Goal: Entertainment & Leisure: Consume media (video, audio)

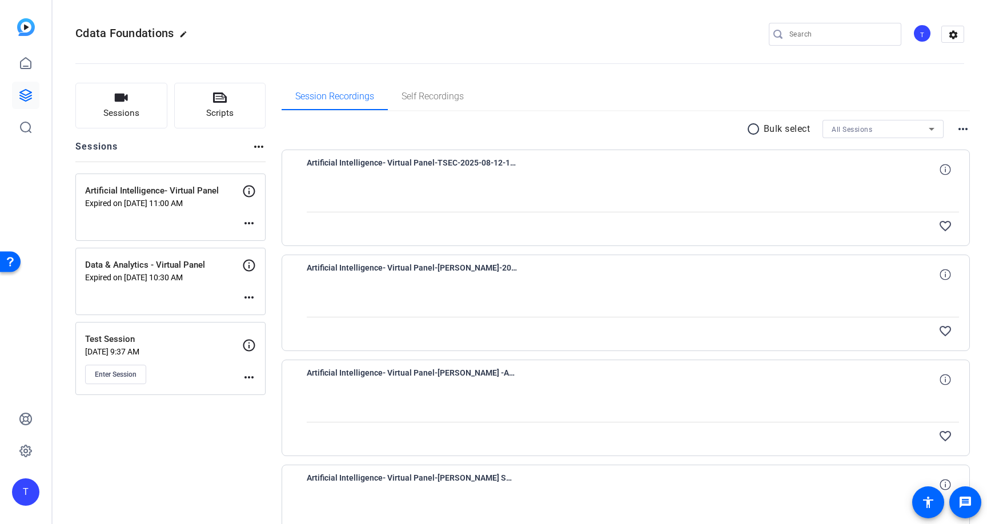
click at [166, 215] on div "Artificial Intelligence- Virtual Panel Expired on [DATE] 11:00 AM more_horiz" at bounding box center [170, 207] width 190 height 67
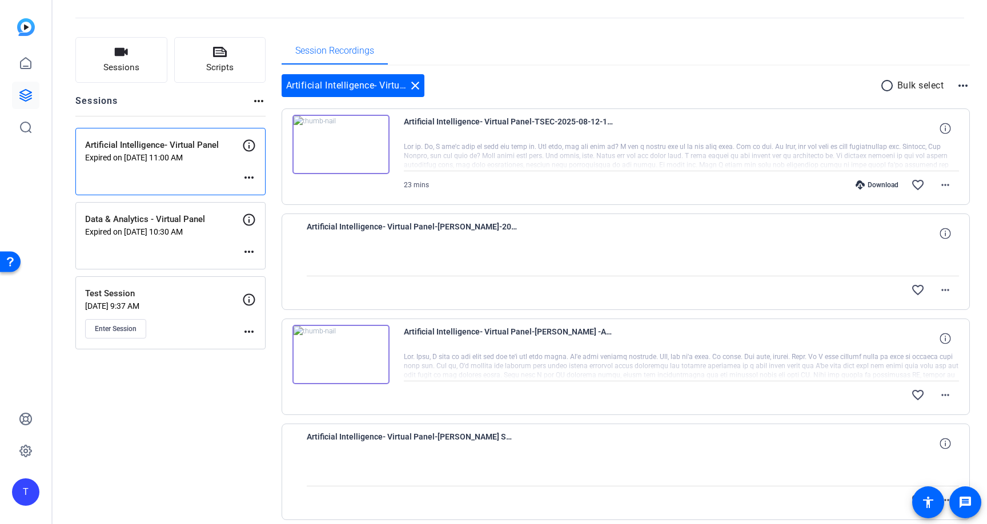
scroll to position [93, 0]
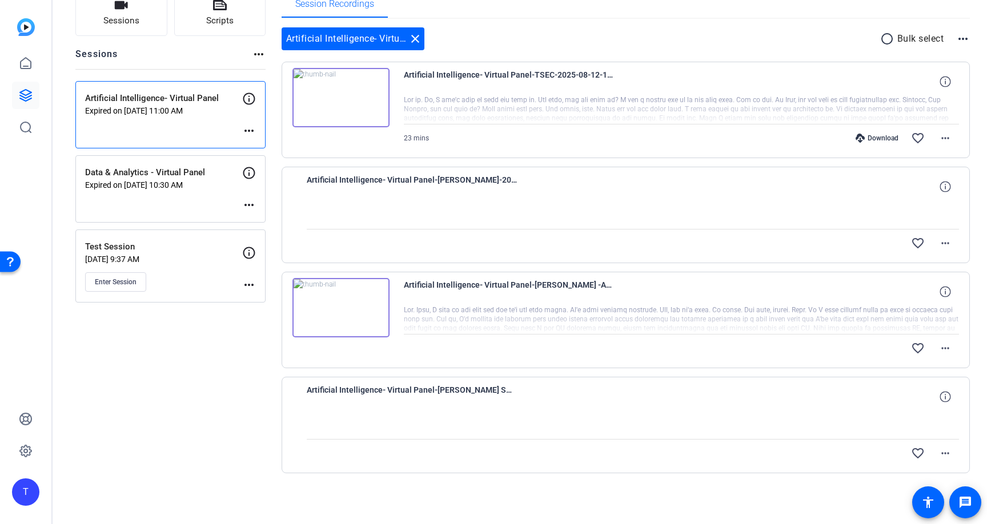
click at [355, 297] on img at bounding box center [341, 307] width 97 height 59
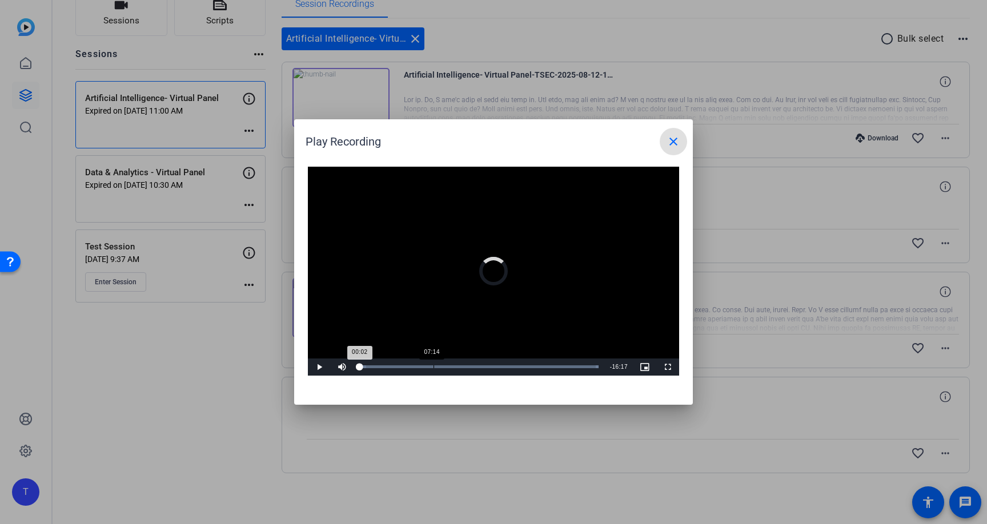
click at [431, 372] on div "Loaded : 100.00% 07:14 00:02" at bounding box center [479, 367] width 251 height 17
click at [527, 368] on div "Loaded : 100.00% 15:39 07:05" at bounding box center [478, 367] width 239 height 3
click at [608, 360] on div "Remaining Time - 6:52" at bounding box center [621, 367] width 26 height 17
click at [595, 370] on div "Loaded : 100.00% 22:41 16:30" at bounding box center [481, 367] width 254 height 17
click at [672, 144] on mat-icon "close" at bounding box center [674, 142] width 14 height 14
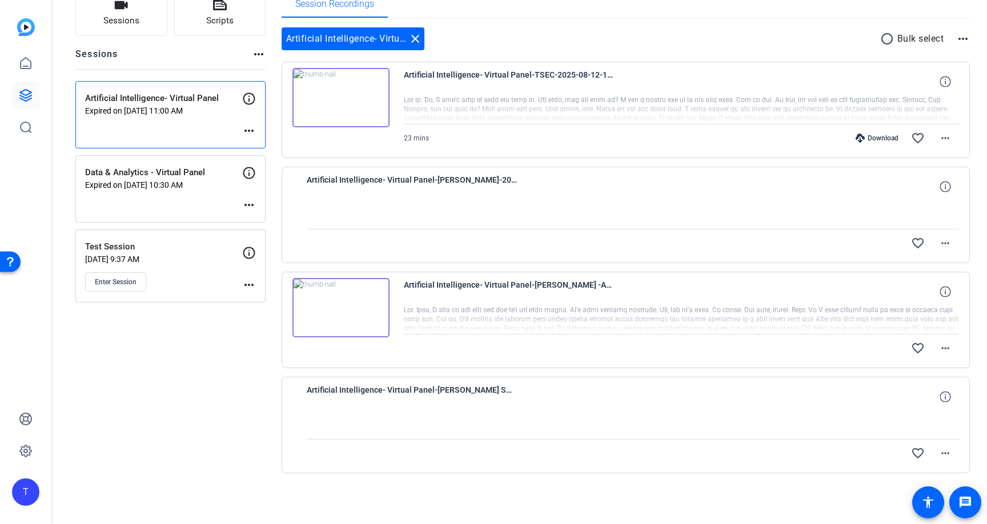
scroll to position [0, 0]
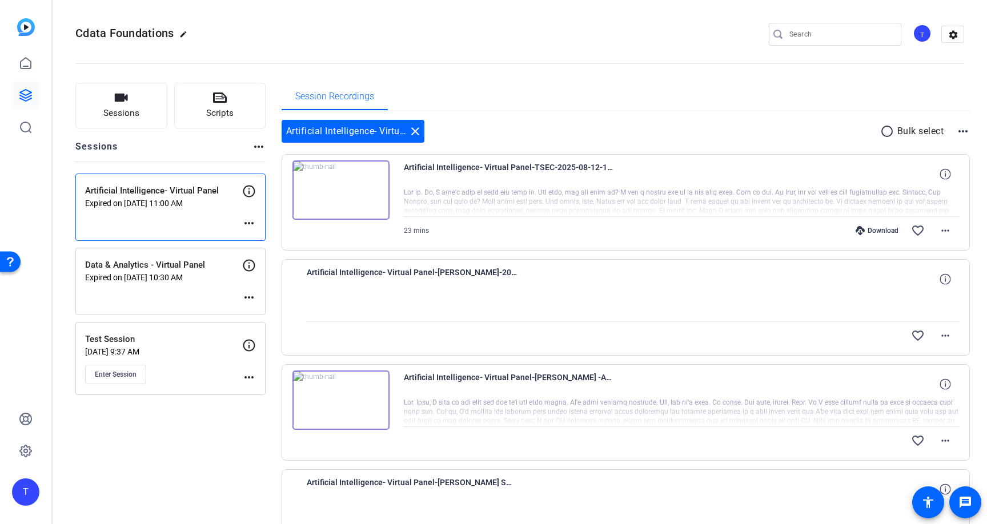
click at [184, 278] on p "Expired on [DATE] 10:30 AM" at bounding box center [163, 277] width 157 height 9
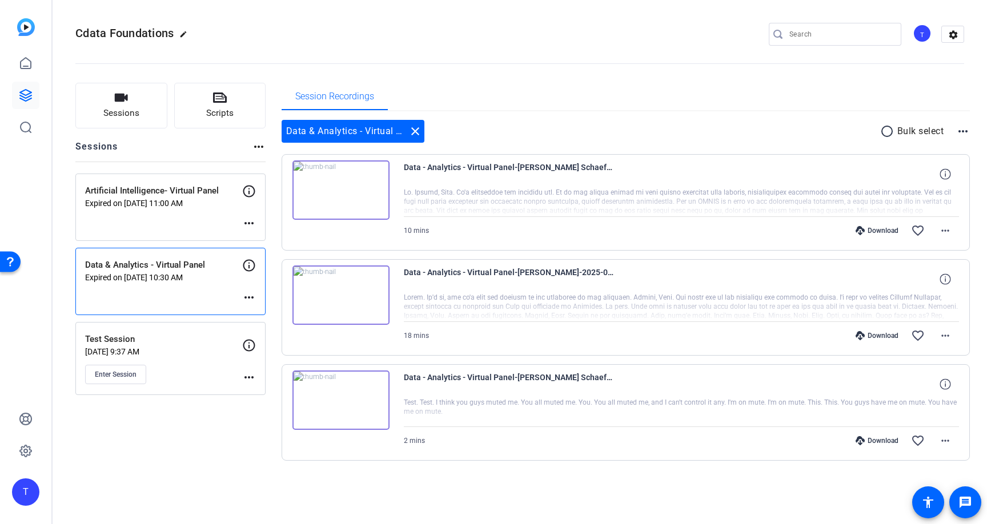
click at [363, 195] on img at bounding box center [341, 190] width 97 height 59
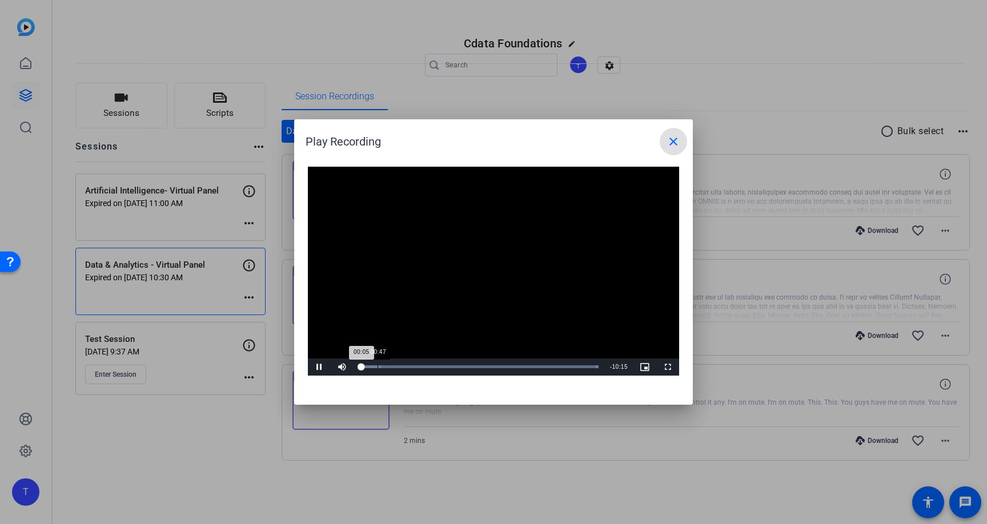
click at [377, 360] on div "Loaded : 100.00% 00:47 00:05" at bounding box center [479, 367] width 251 height 17
click at [391, 364] on div "Loaded : 100.00% 01:14 00:48" at bounding box center [481, 367] width 254 height 17
click at [425, 367] on div "Loaded : 100.00% 02:47 02:47" at bounding box center [480, 367] width 243 height 3
click at [486, 364] on div "Loaded : 100.00% 05:24 05:24" at bounding box center [481, 367] width 254 height 17
click at [550, 361] on div "Loaded : 100.00% 08:06 05:25" at bounding box center [481, 367] width 254 height 17
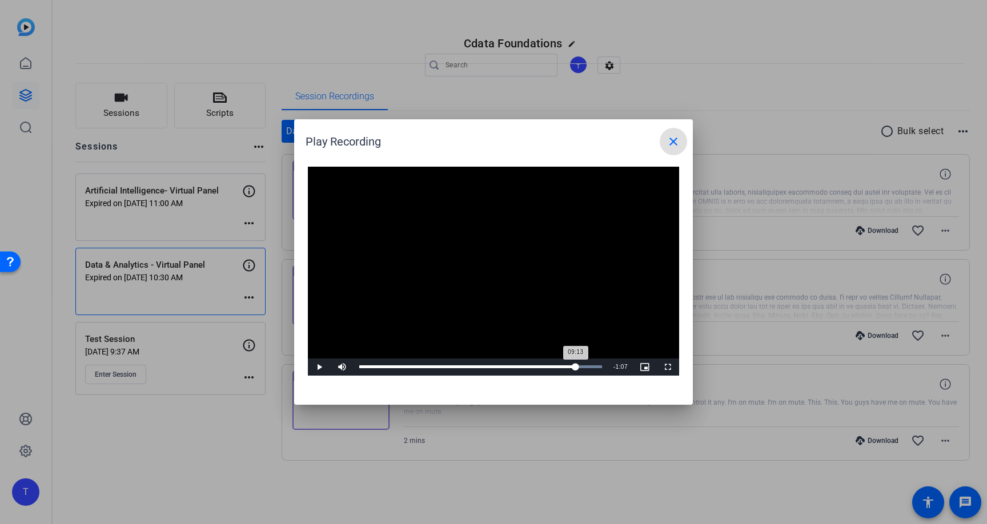
click at [575, 364] on div "Loaded : 100.00% 09:13 09:13" at bounding box center [481, 367] width 254 height 17
click at [682, 139] on span at bounding box center [673, 141] width 27 height 27
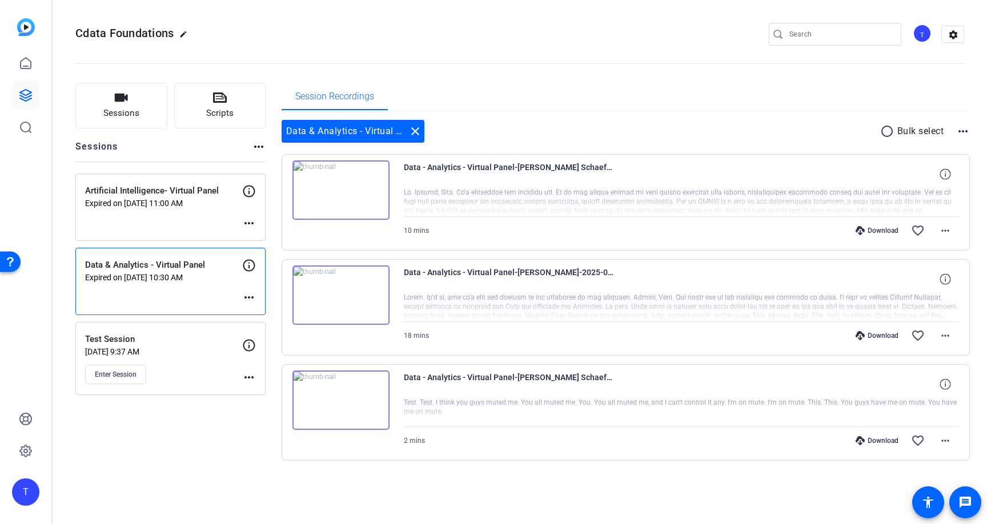
click at [205, 219] on div "Artificial Intelligence- Virtual Panel Expired on [DATE] 11:00 AM more_horiz" at bounding box center [170, 207] width 190 height 67
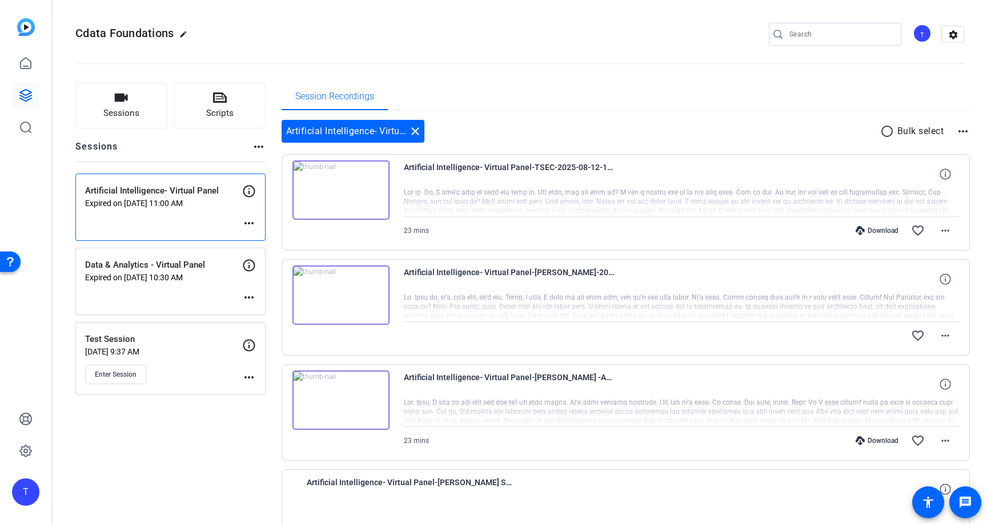
click at [178, 277] on p "Expired on [DATE] 10:30 AM" at bounding box center [163, 277] width 157 height 9
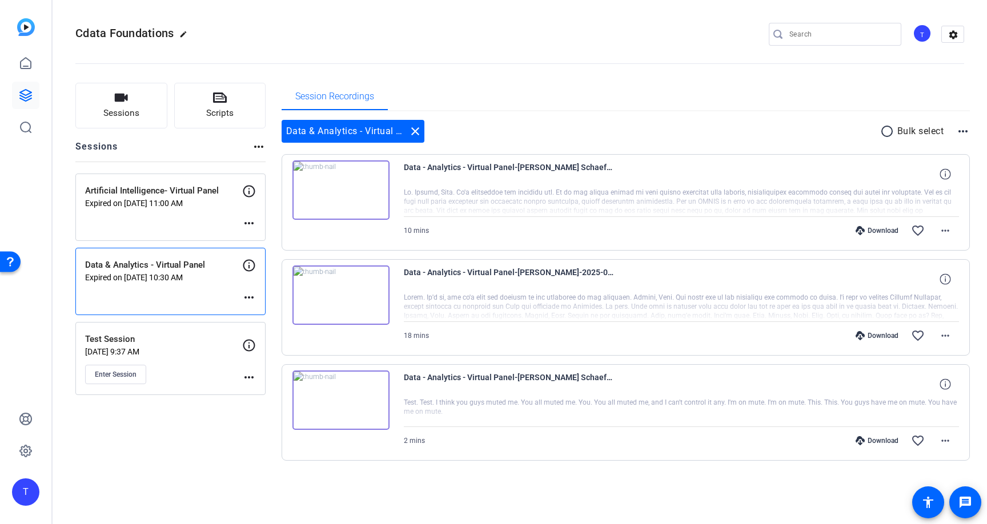
click at [198, 192] on p "Artificial Intelligence- Virtual Panel" at bounding box center [163, 191] width 157 height 13
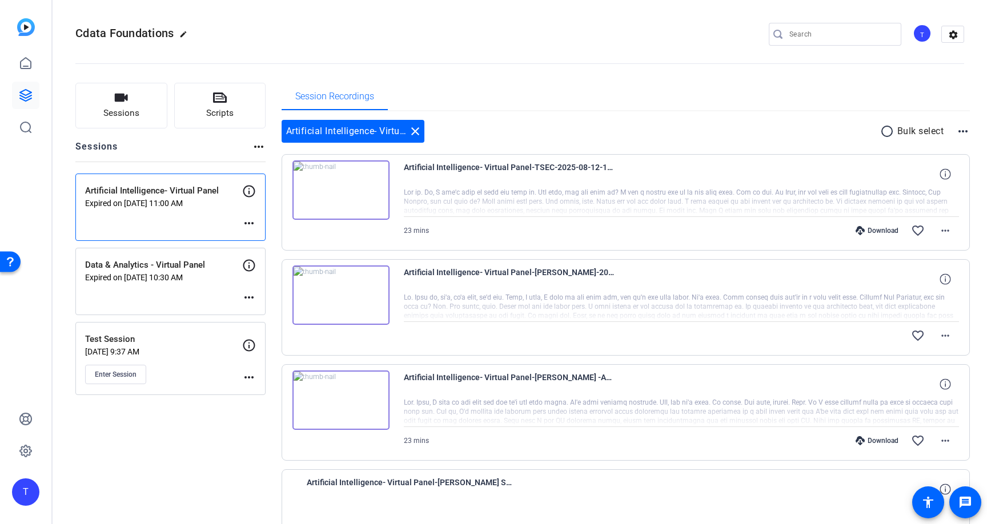
click at [183, 267] on p "Data & Analytics - Virtual Panel" at bounding box center [163, 265] width 157 height 13
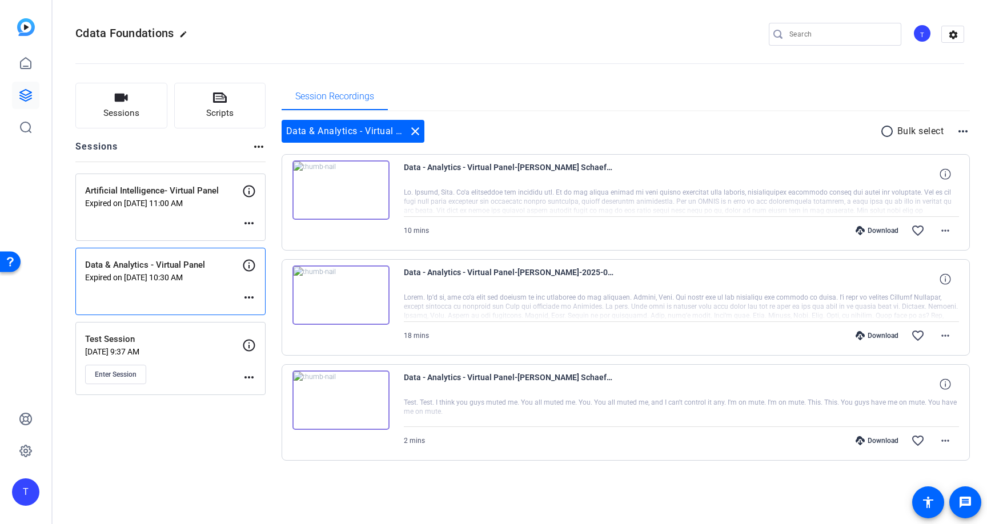
click at [225, 355] on p "[DATE] 9:37 AM" at bounding box center [163, 351] width 157 height 9
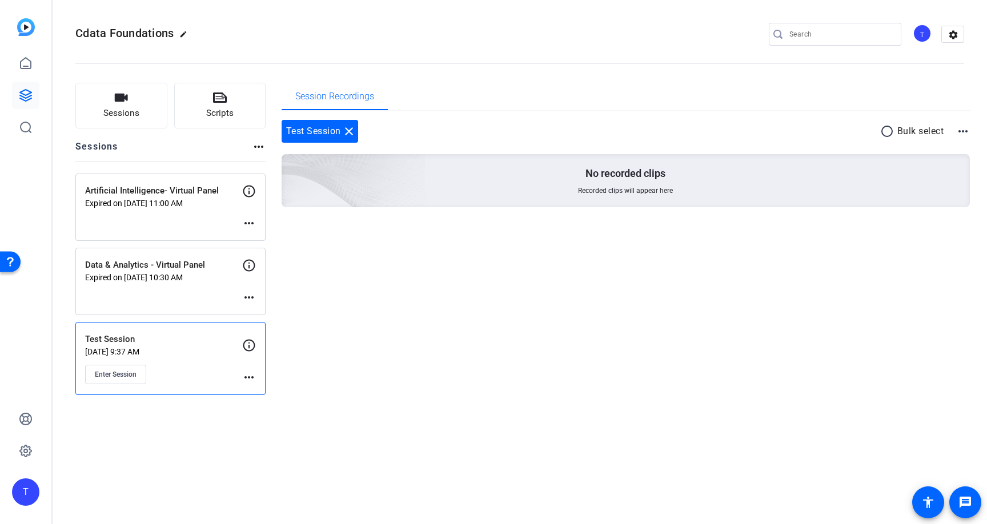
click at [199, 278] on p "Expired on [DATE] 10:30 AM" at bounding box center [163, 277] width 157 height 9
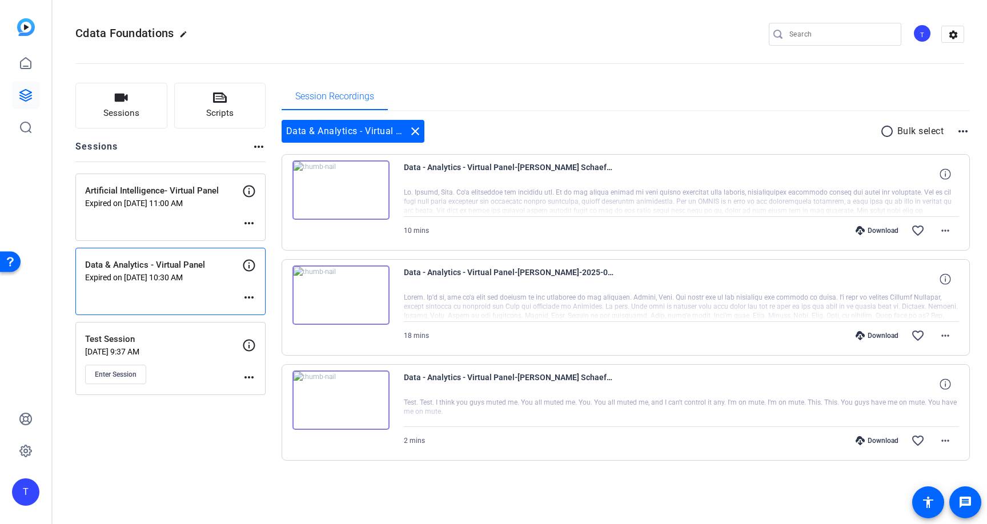
click at [193, 205] on p "Expired on [DATE] 11:00 AM" at bounding box center [163, 203] width 157 height 9
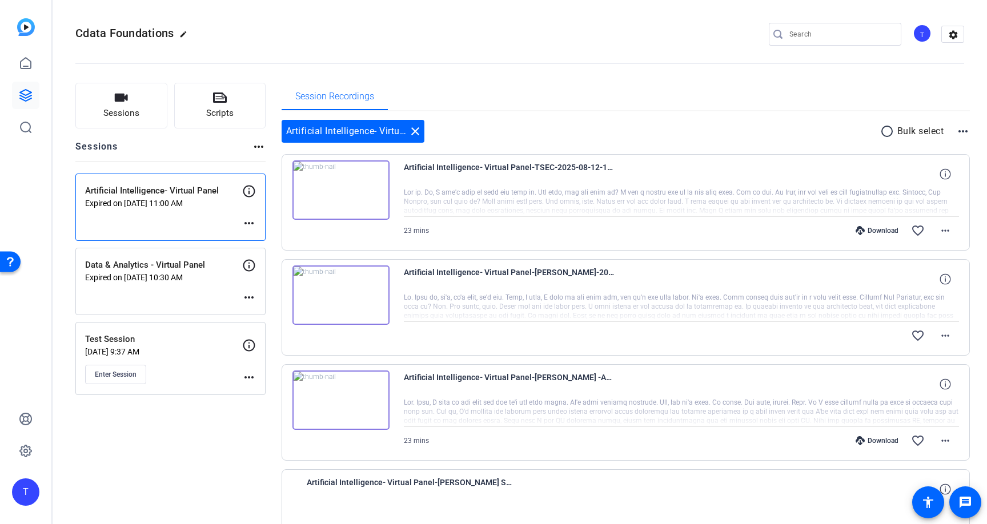
click at [340, 193] on img at bounding box center [341, 190] width 97 height 59
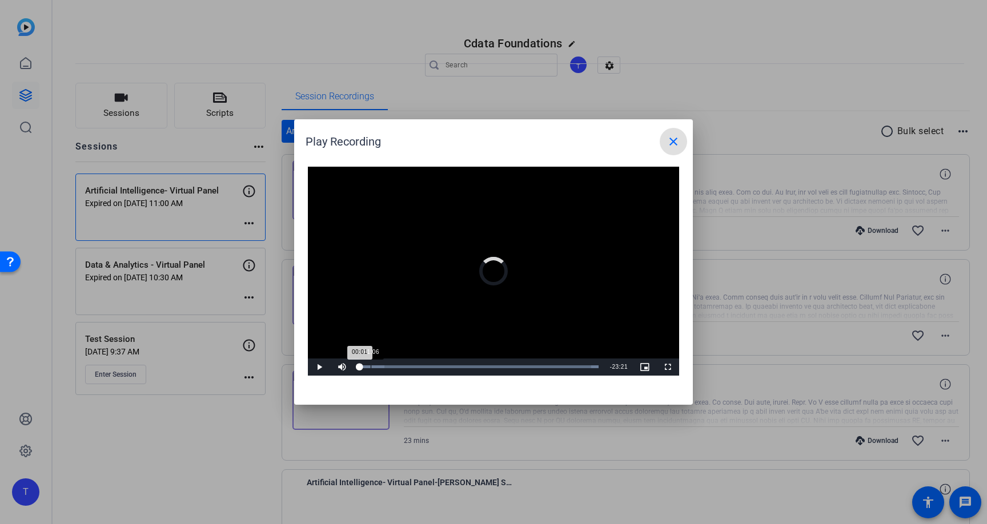
click at [370, 363] on div "Loaded : 100.00% 01:06 00:01" at bounding box center [479, 367] width 251 height 17
click at [387, 368] on div "Loaded : 100.00% 02:40 01:07" at bounding box center [479, 367] width 251 height 17
click at [319, 367] on span "Video Player" at bounding box center [319, 367] width 23 height 0
click at [670, 139] on mat-icon "close" at bounding box center [674, 142] width 14 height 14
